Goal: Information Seeking & Learning: Find specific fact

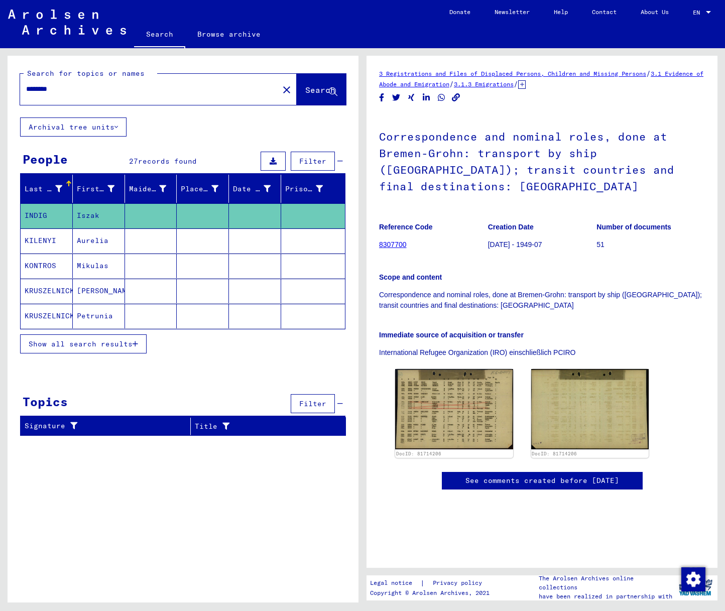
click at [44, 90] on input "********" at bounding box center [149, 89] width 246 height 11
type input "******"
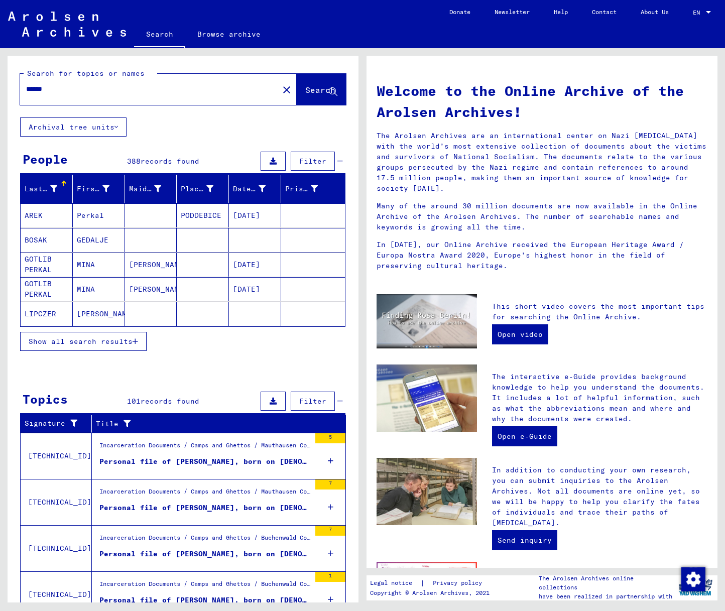
click at [93, 343] on span "Show all search results" at bounding box center [81, 341] width 104 height 9
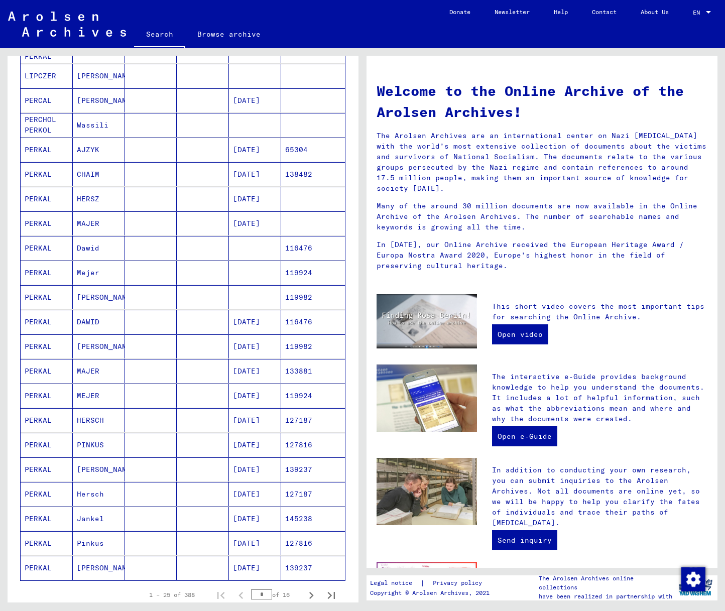
scroll to position [240, 0]
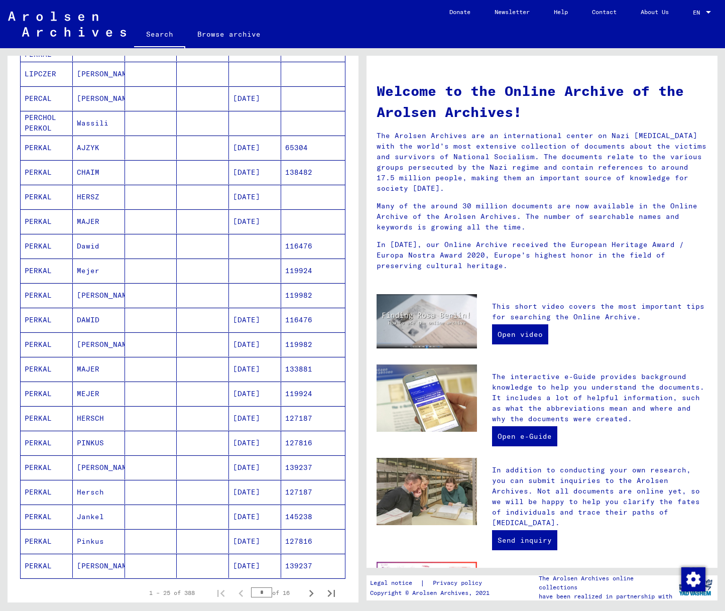
click at [41, 465] on mat-cell "PERKAL" at bounding box center [47, 467] width 52 height 24
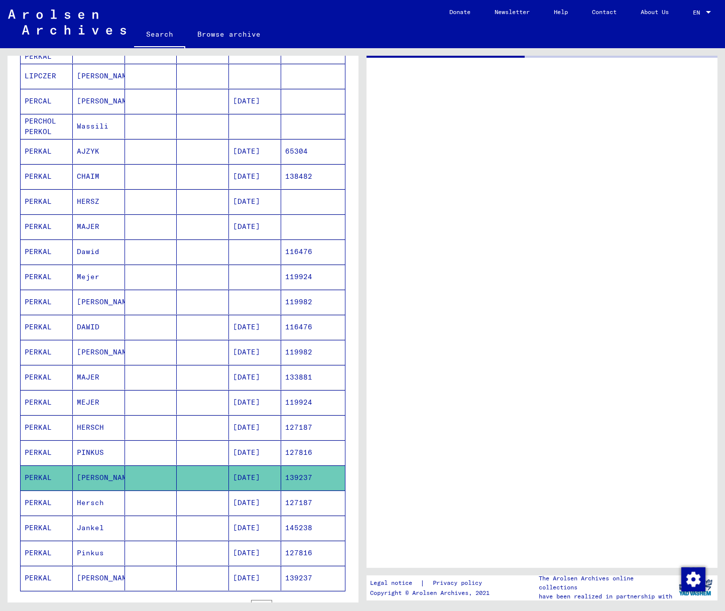
scroll to position [241, 0]
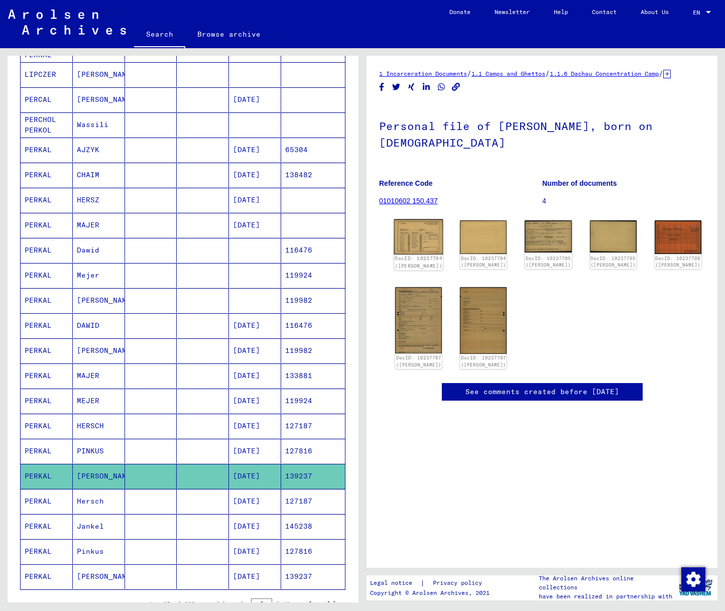
click at [411, 250] on img at bounding box center [418, 236] width 49 height 35
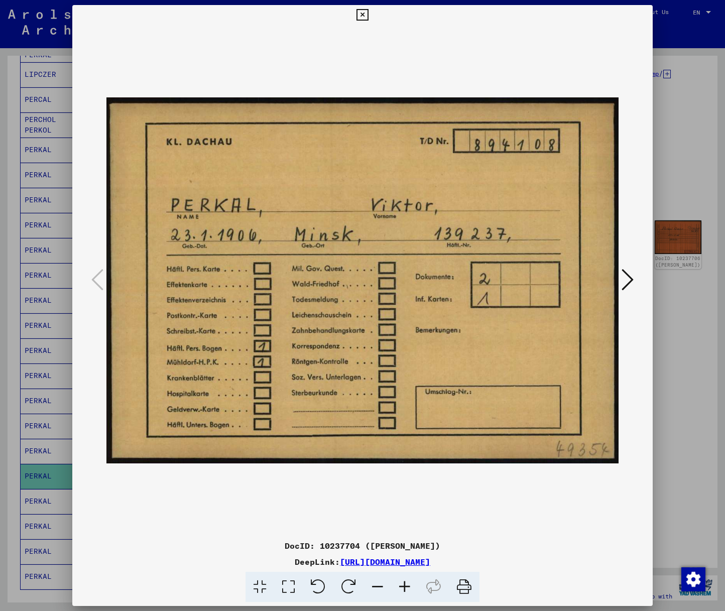
click at [368, 12] on icon at bounding box center [362, 15] width 12 height 12
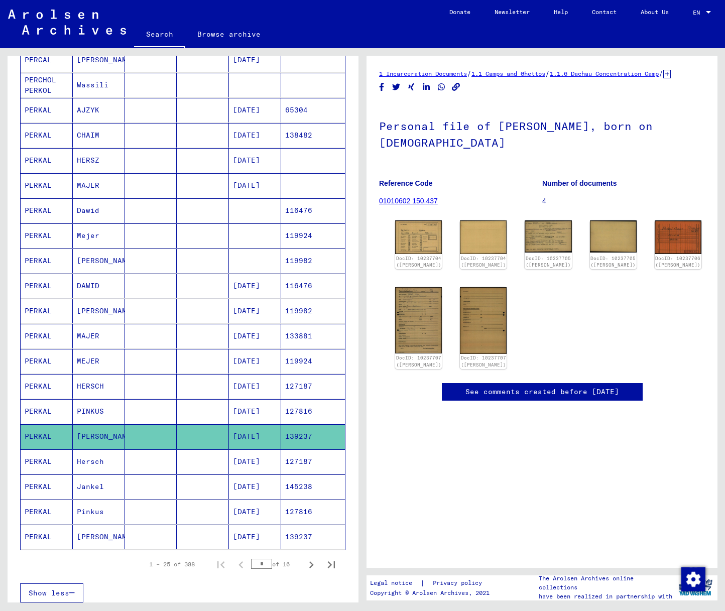
scroll to position [282, 0]
click at [312, 565] on icon "Next page" at bounding box center [311, 564] width 5 height 7
type input "*"
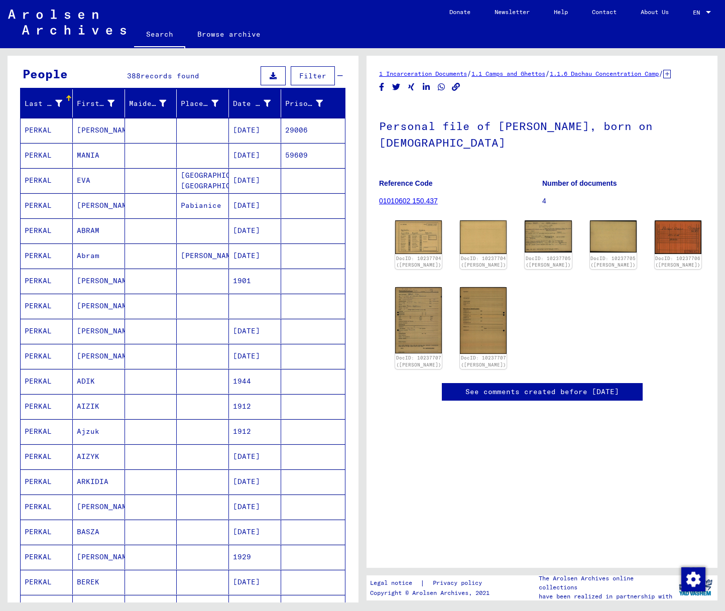
scroll to position [0, 0]
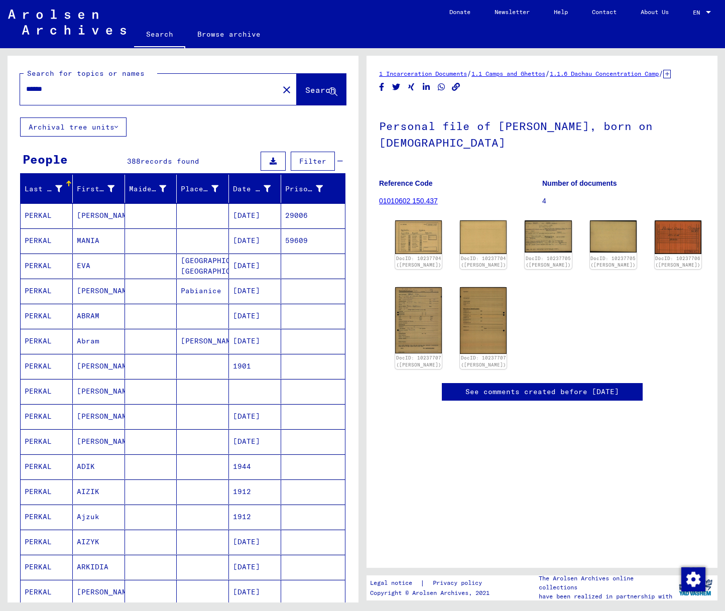
click at [27, 91] on input "******" at bounding box center [149, 89] width 246 height 11
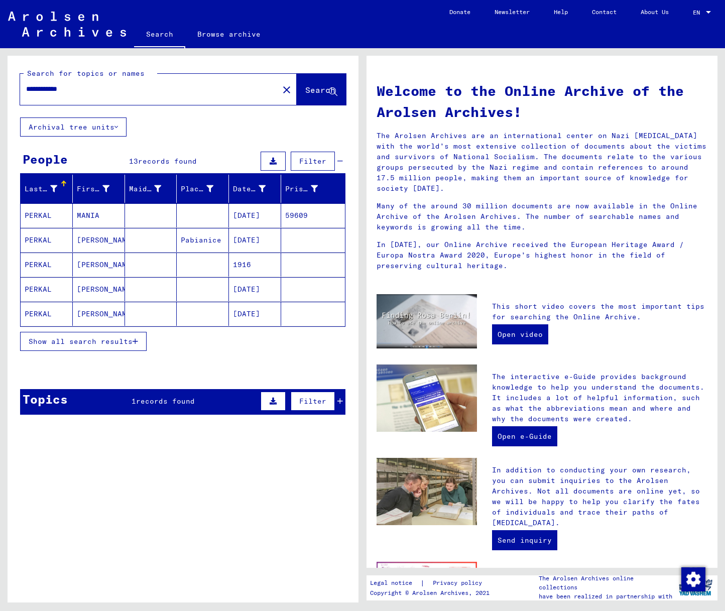
click at [49, 341] on span "Show all search results" at bounding box center [81, 341] width 104 height 9
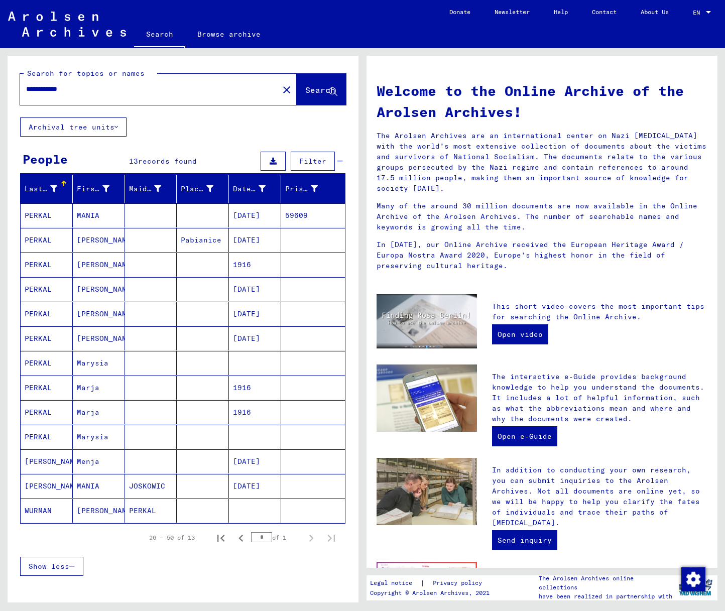
click at [38, 215] on mat-cell "PERKAL" at bounding box center [47, 215] width 52 height 24
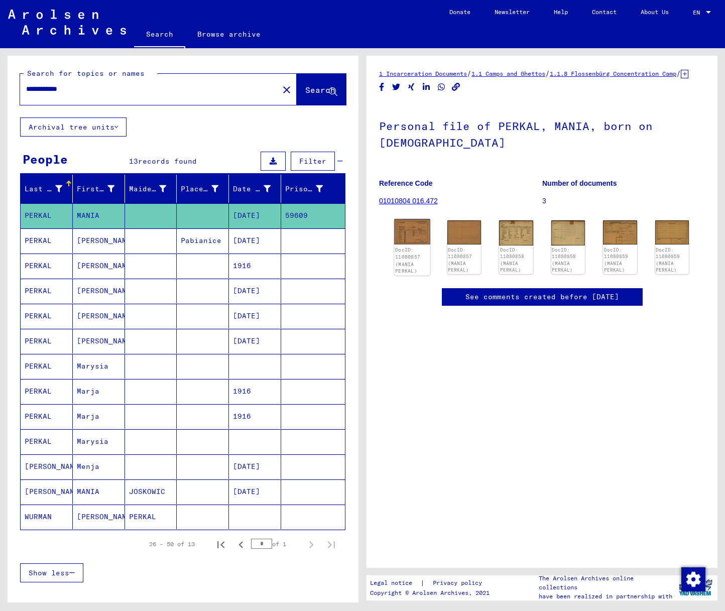
click at [413, 245] on img at bounding box center [412, 232] width 36 height 26
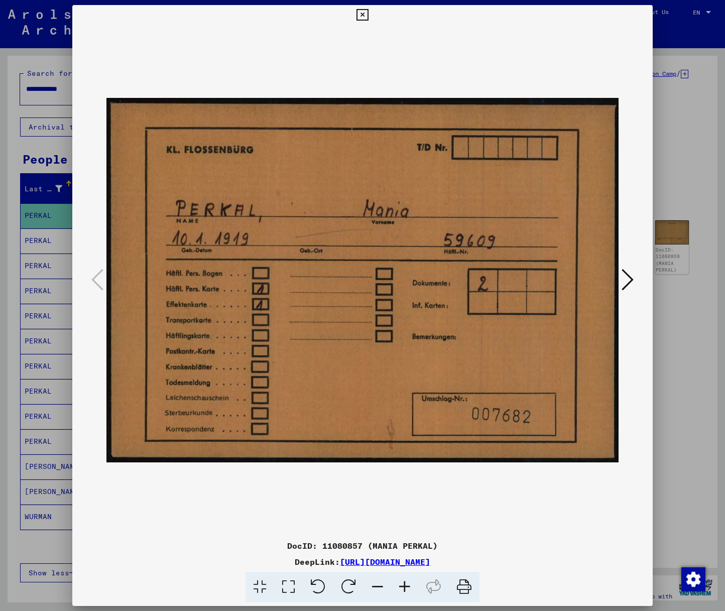
click at [630, 280] on icon at bounding box center [627, 280] width 12 height 24
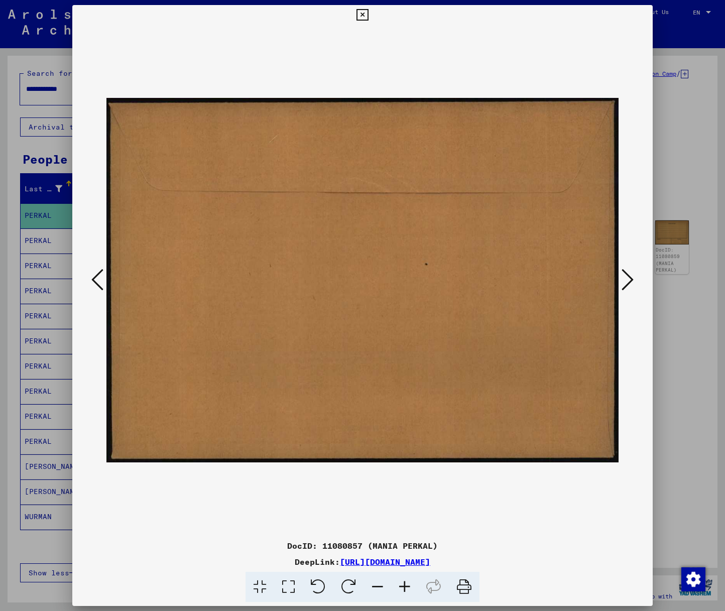
click at [630, 280] on icon at bounding box center [627, 280] width 12 height 24
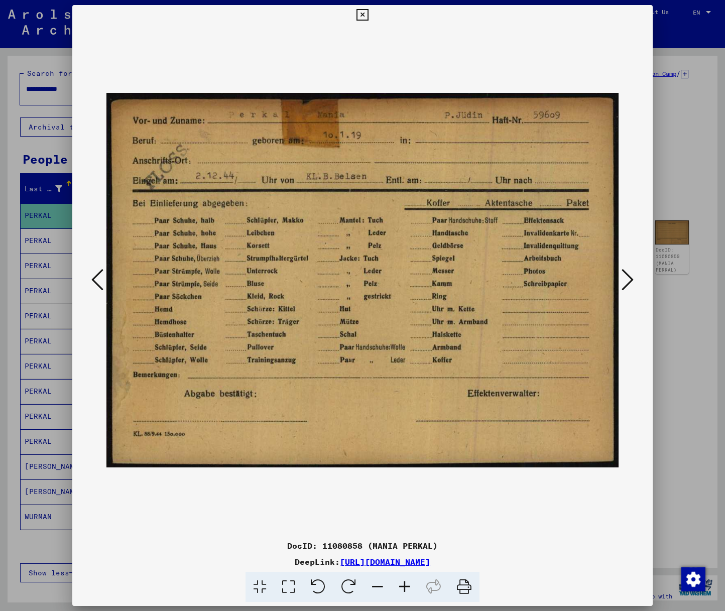
click at [630, 280] on icon at bounding box center [627, 280] width 12 height 24
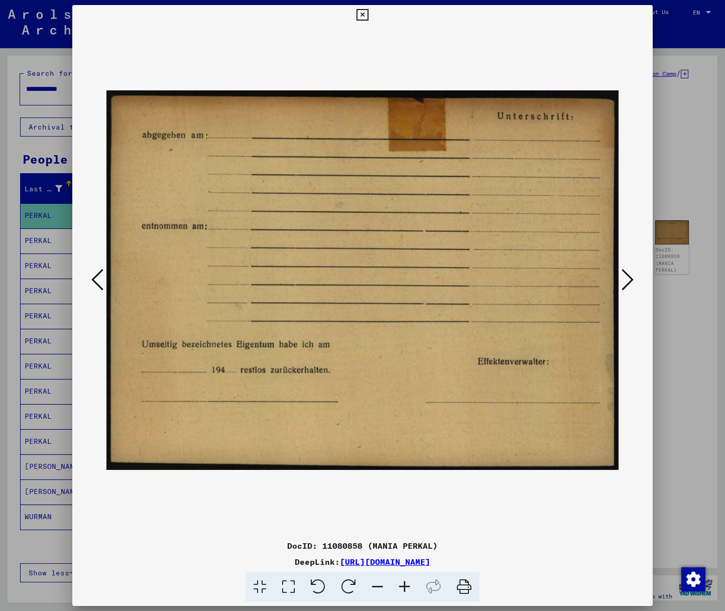
click at [630, 280] on icon at bounding box center [627, 280] width 12 height 24
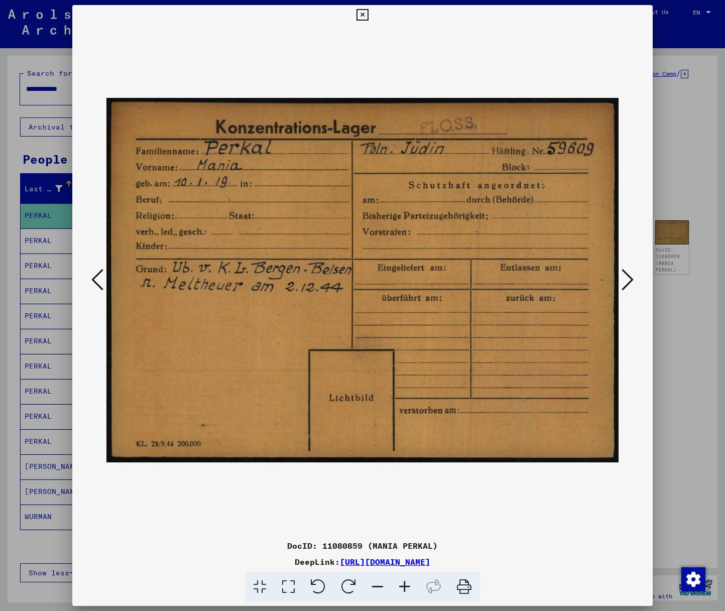
click at [630, 280] on icon at bounding box center [627, 280] width 12 height 24
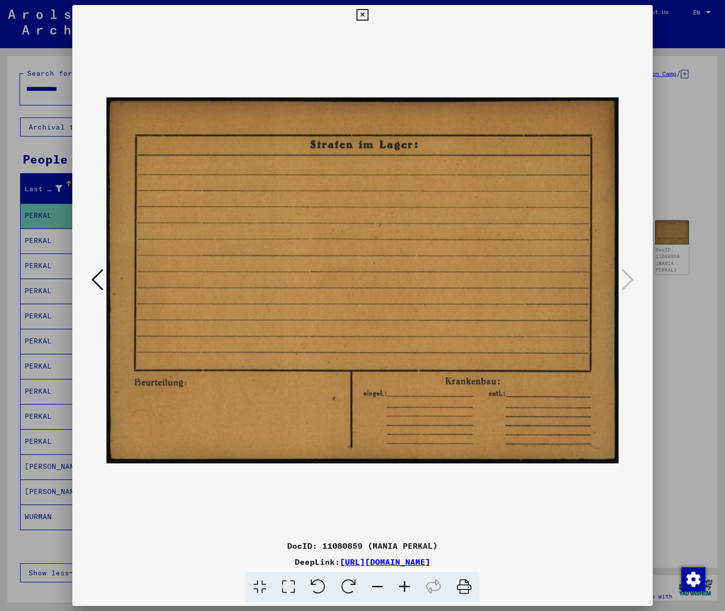
click at [368, 14] on icon at bounding box center [362, 15] width 12 height 12
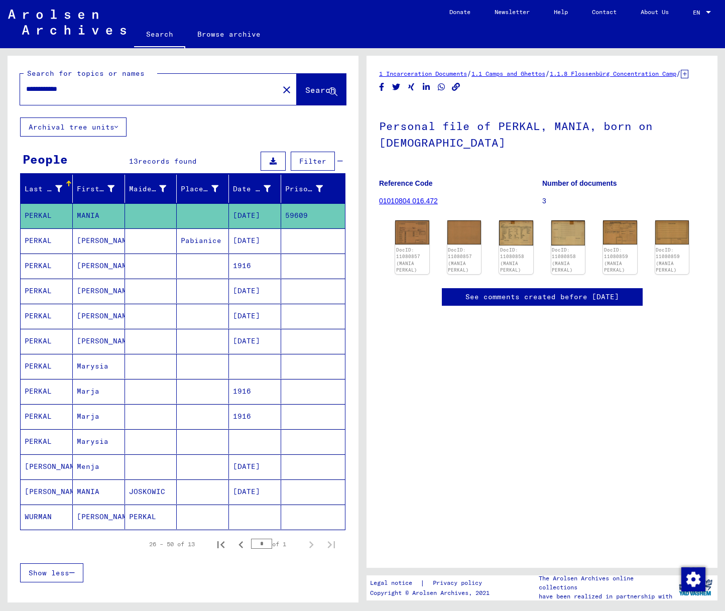
click at [43, 238] on mat-cell "PERKAL" at bounding box center [47, 240] width 52 height 25
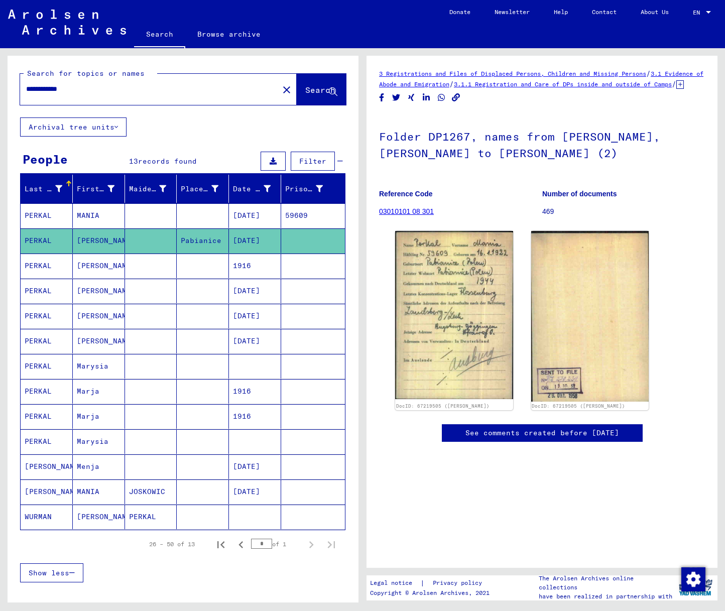
click at [43, 288] on mat-cell "PERKAL" at bounding box center [47, 291] width 52 height 25
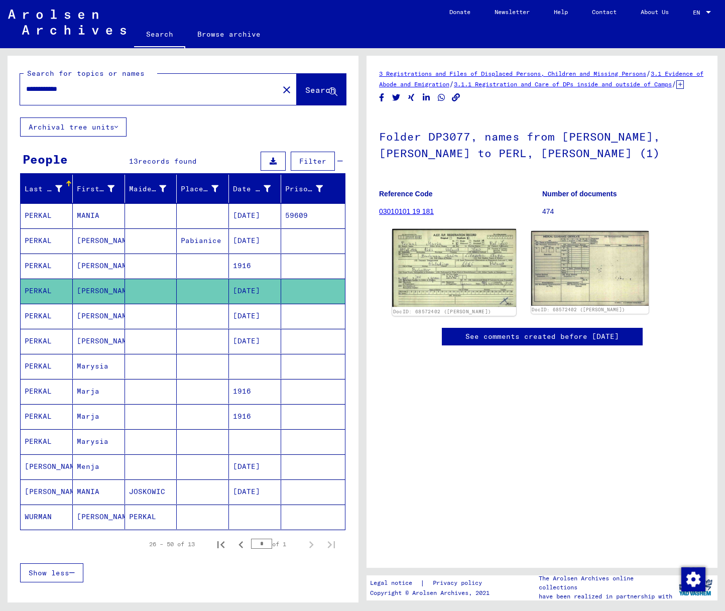
click at [460, 290] on img at bounding box center [453, 268] width 123 height 78
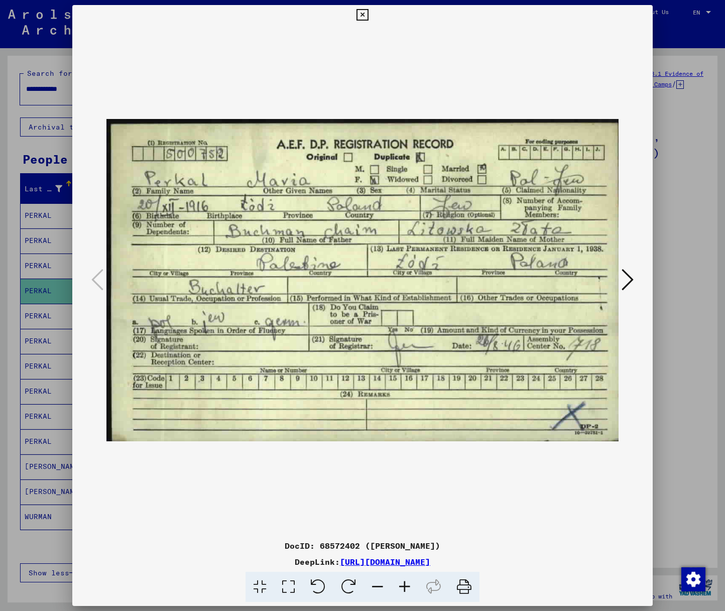
click at [8, 385] on div at bounding box center [362, 305] width 725 height 611
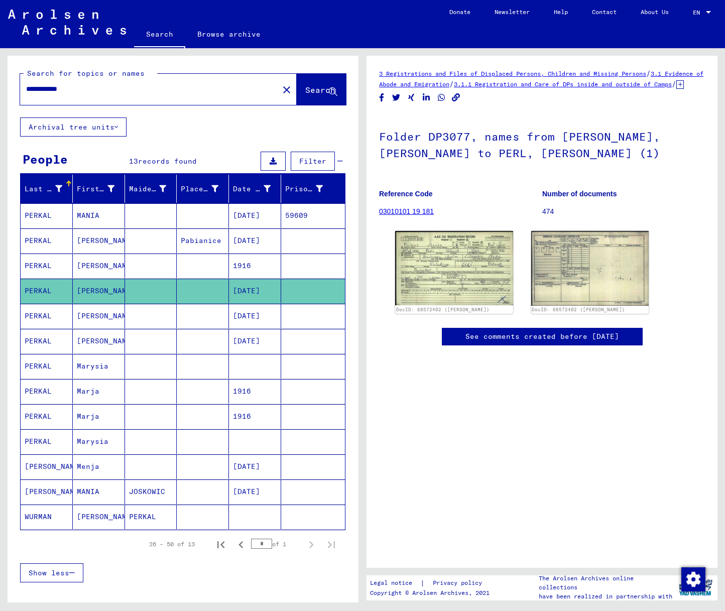
click at [43, 314] on mat-cell "PERKAL" at bounding box center [47, 316] width 52 height 25
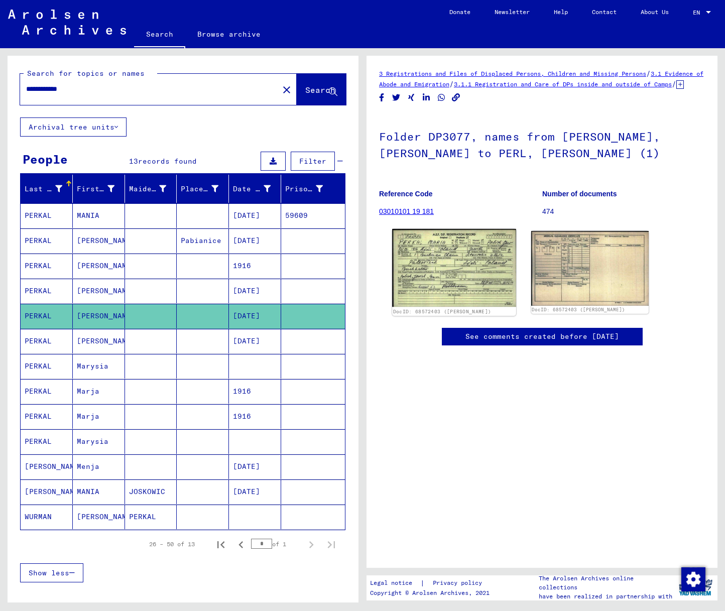
click at [462, 281] on img at bounding box center [453, 268] width 123 height 78
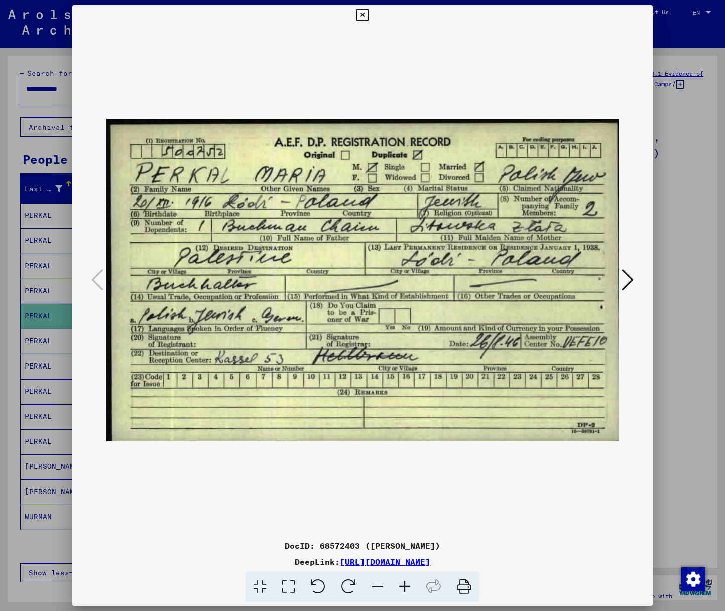
click at [4, 311] on div at bounding box center [362, 305] width 725 height 611
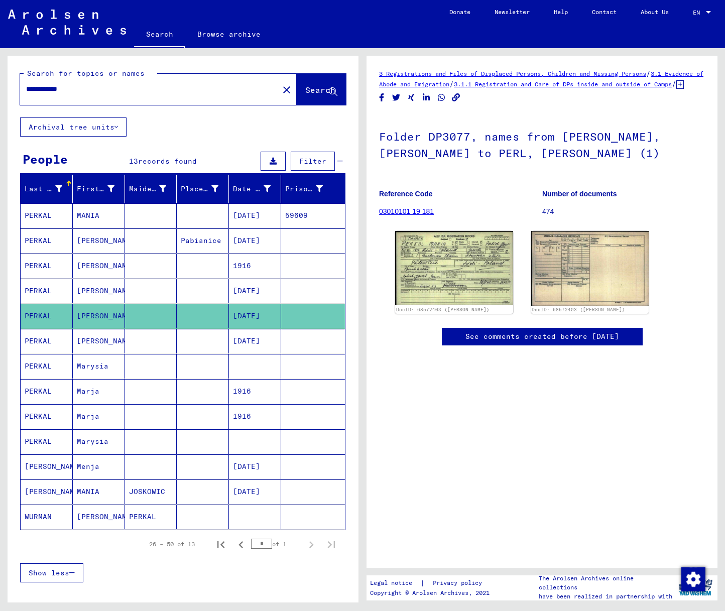
click at [38, 90] on input "**********" at bounding box center [149, 89] width 246 height 11
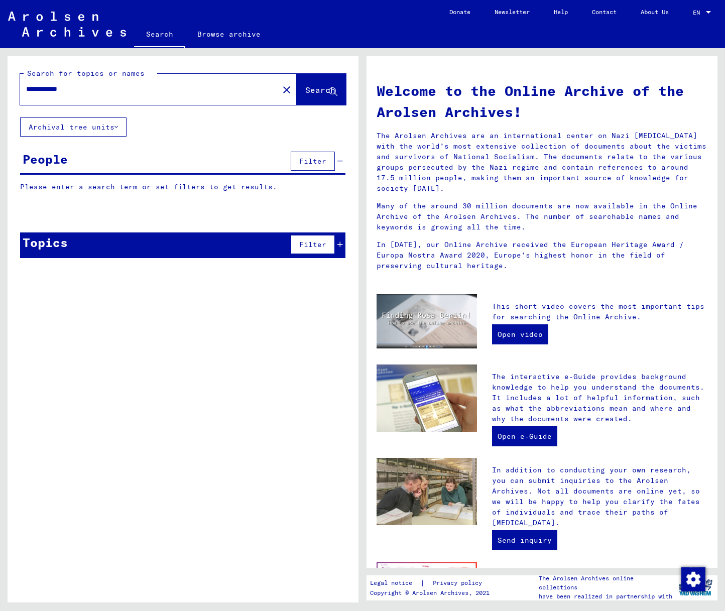
click at [35, 89] on input "**********" at bounding box center [146, 89] width 240 height 11
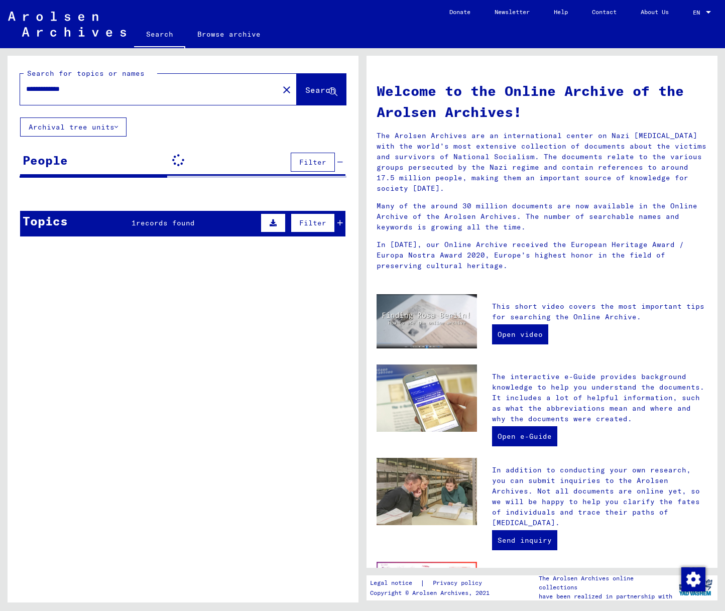
type input "**********"
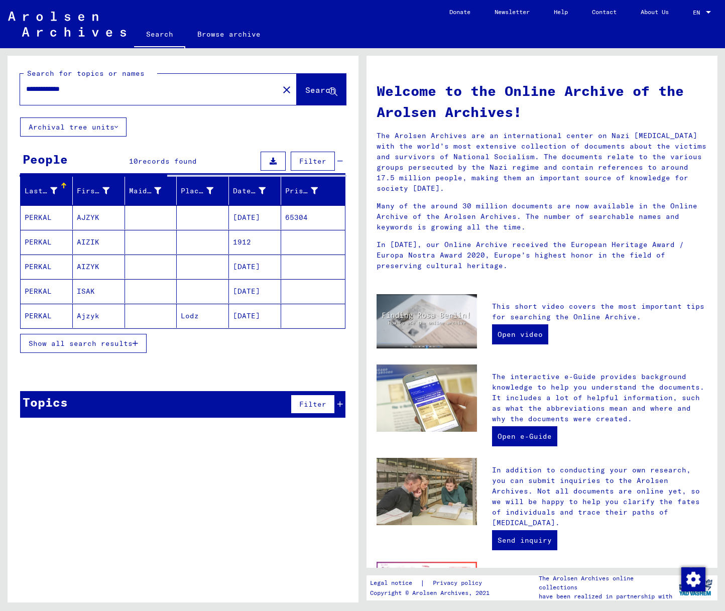
click at [77, 345] on span "Show all search results" at bounding box center [81, 343] width 104 height 9
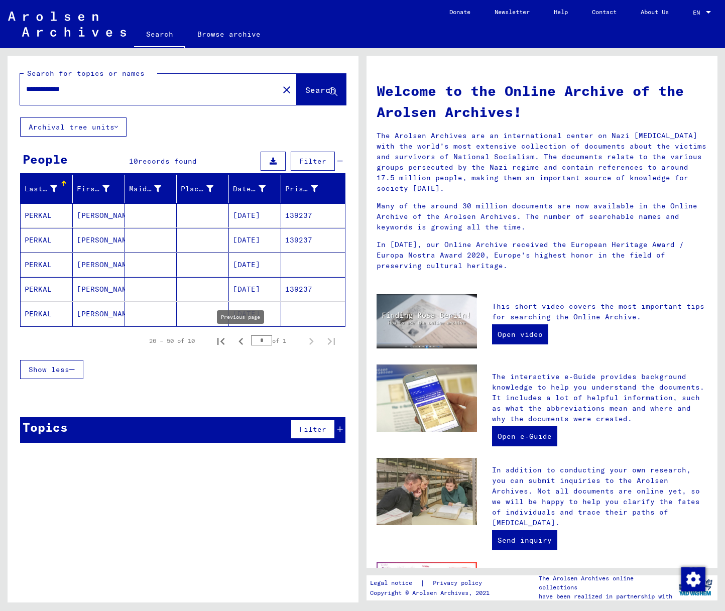
click at [240, 340] on icon "Previous page" at bounding box center [240, 341] width 5 height 7
type input "*"
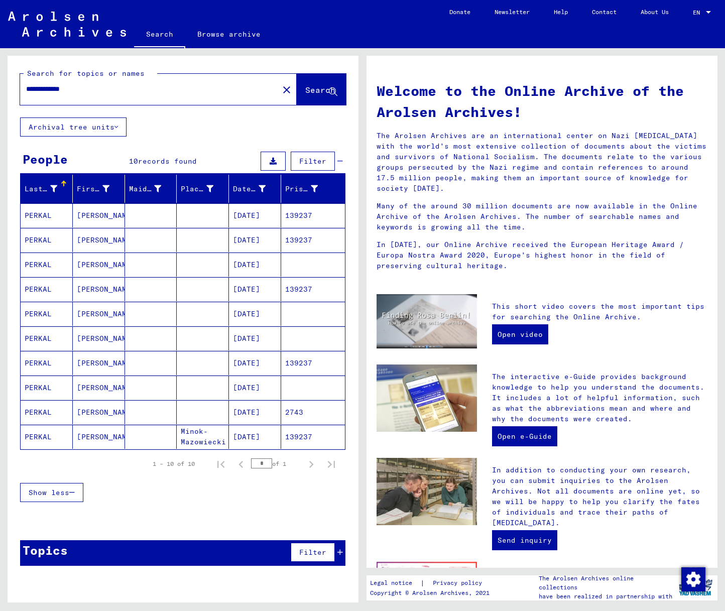
click at [37, 436] on mat-cell "PERKAL" at bounding box center [47, 437] width 52 height 24
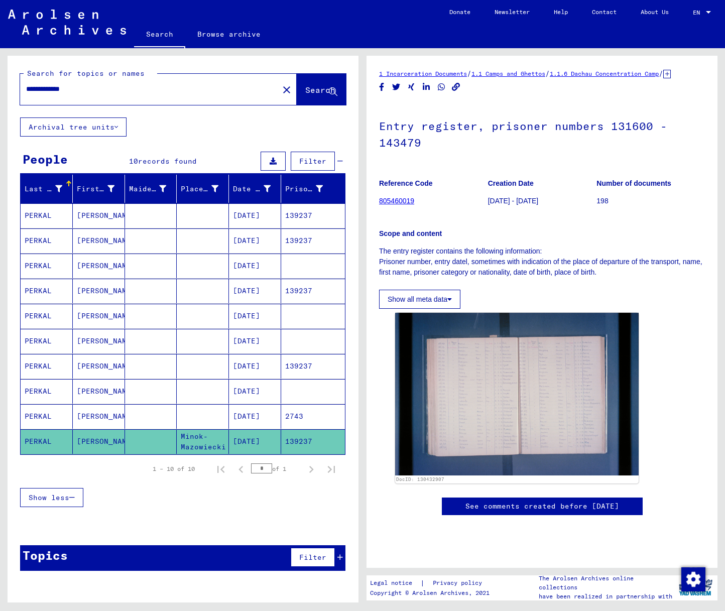
click at [37, 415] on mat-cell "PERKAL" at bounding box center [47, 416] width 52 height 25
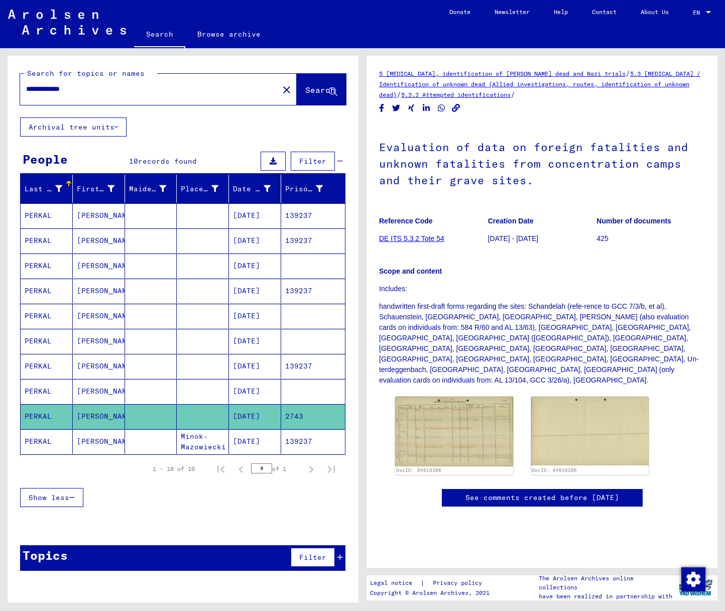
click at [36, 215] on mat-cell "PERKAL" at bounding box center [47, 215] width 52 height 25
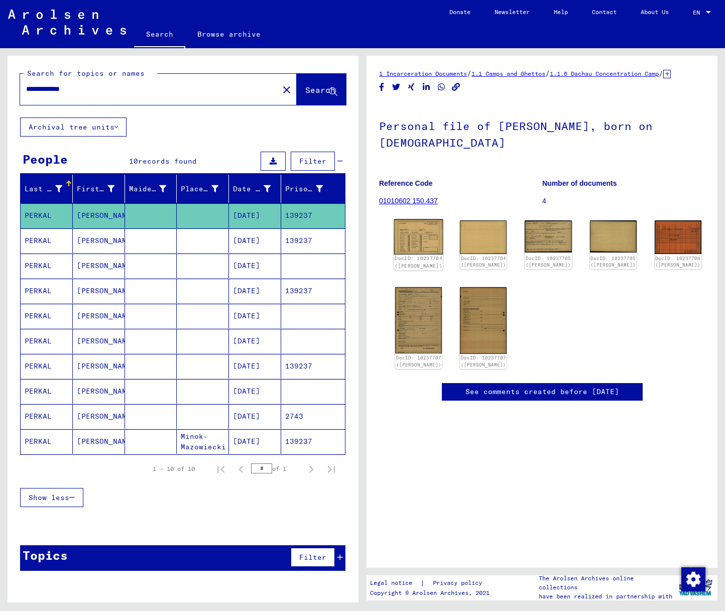
click at [409, 247] on img at bounding box center [418, 236] width 49 height 35
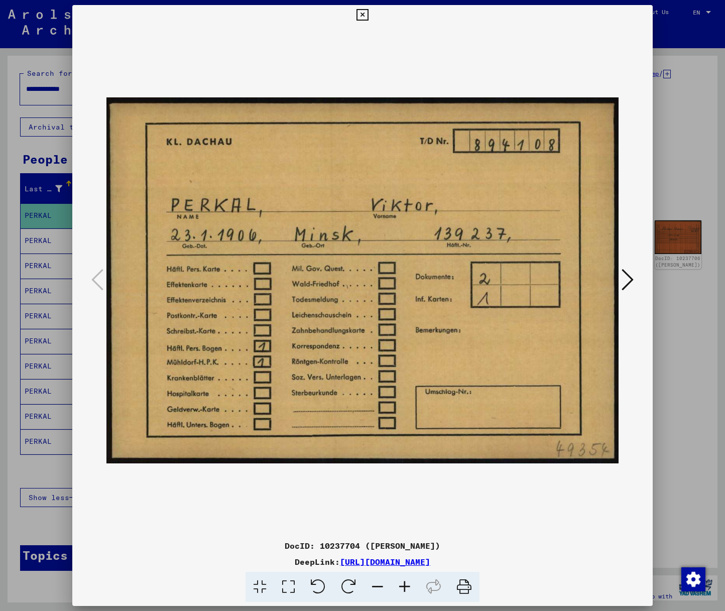
click at [632, 278] on icon at bounding box center [627, 280] width 12 height 24
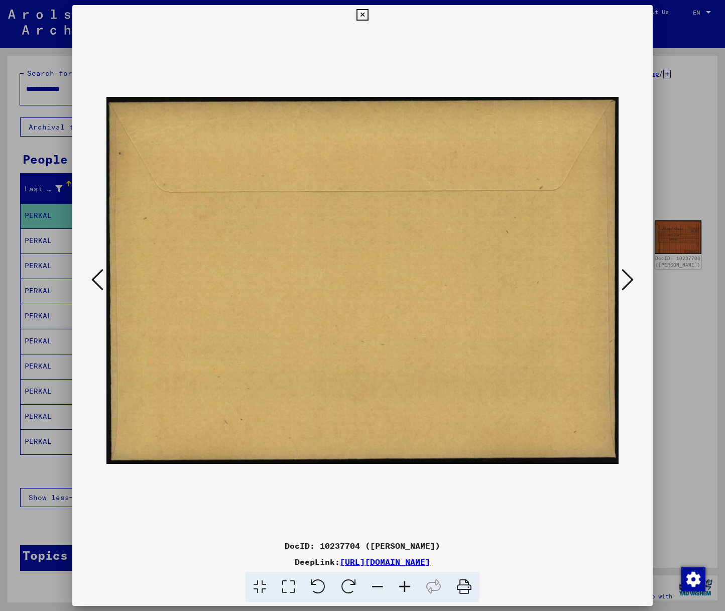
click at [632, 278] on icon at bounding box center [627, 280] width 12 height 24
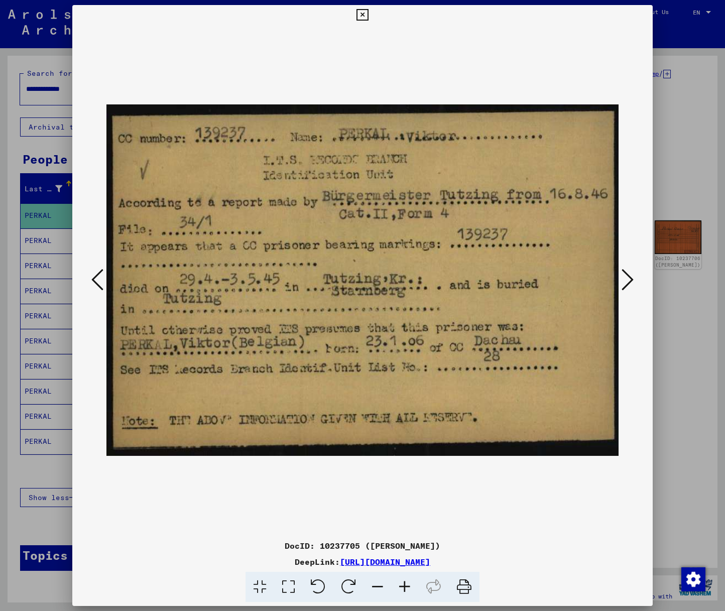
click at [632, 278] on icon at bounding box center [627, 280] width 12 height 24
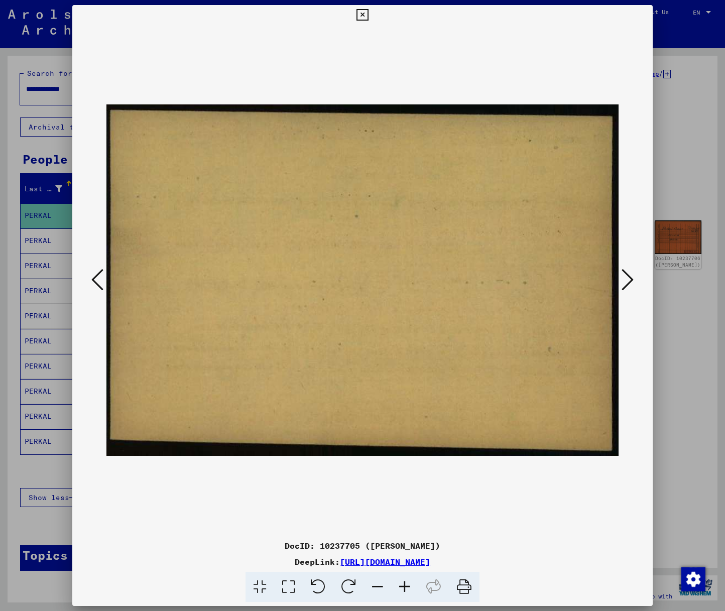
click at [632, 278] on icon at bounding box center [627, 280] width 12 height 24
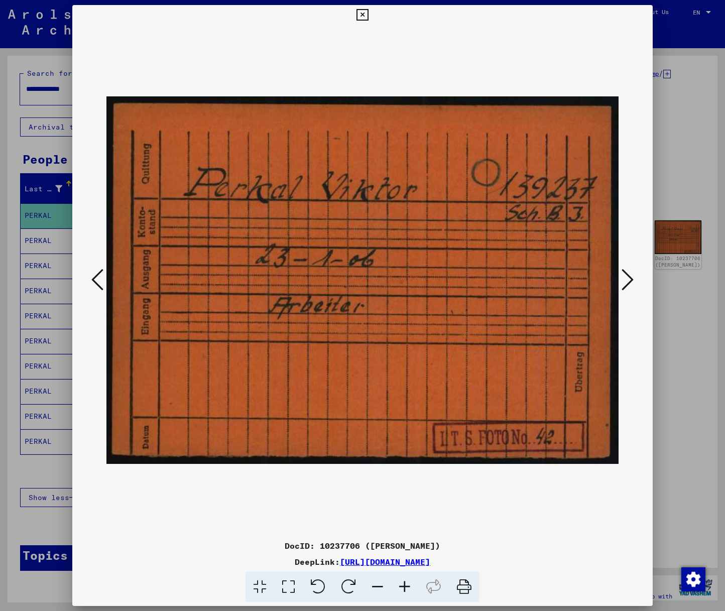
click at [632, 278] on icon at bounding box center [627, 280] width 12 height 24
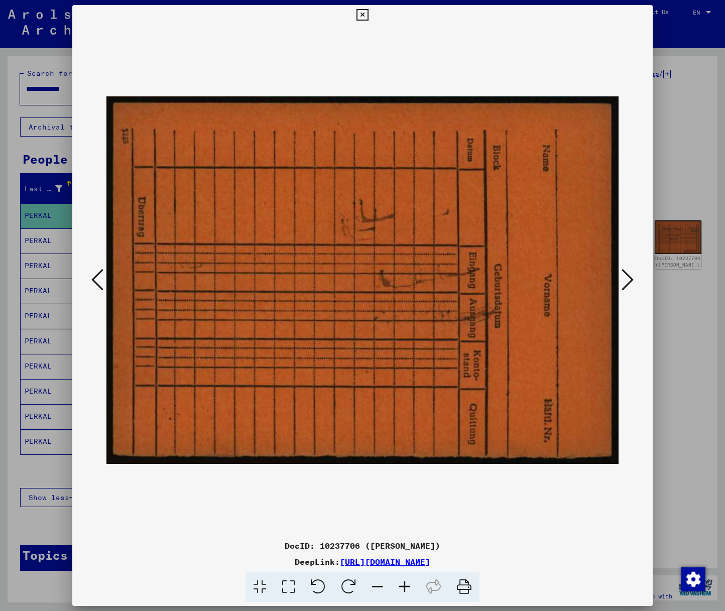
click at [632, 278] on icon at bounding box center [627, 280] width 12 height 24
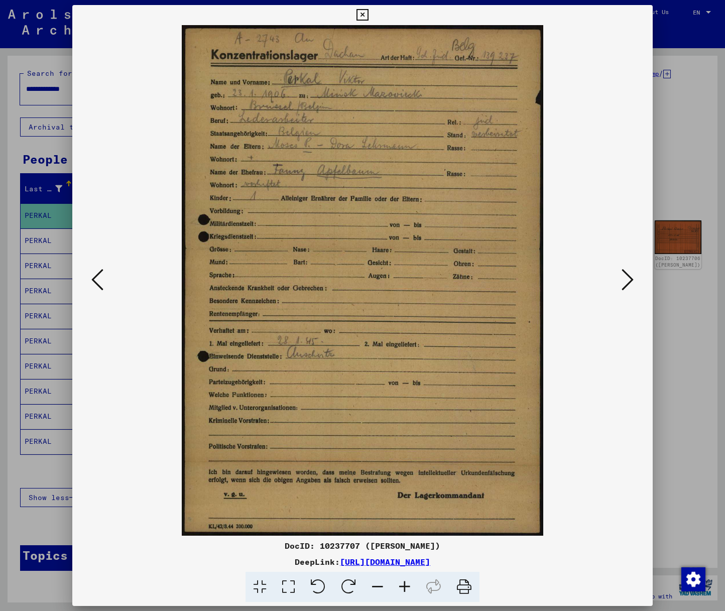
click at [368, 14] on icon at bounding box center [362, 15] width 12 height 12
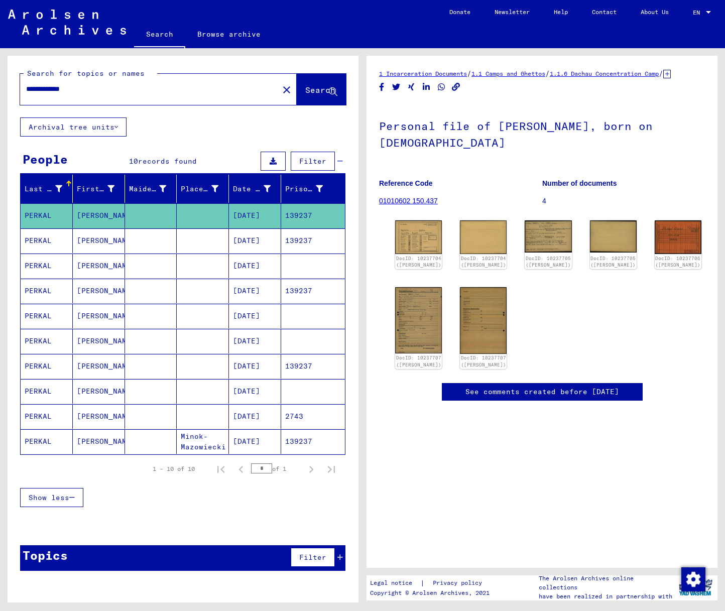
click at [56, 87] on input "**********" at bounding box center [149, 89] width 246 height 11
click at [42, 89] on input "**********" at bounding box center [149, 89] width 246 height 11
type input "**********"
